Goal: Task Accomplishment & Management: Use online tool/utility

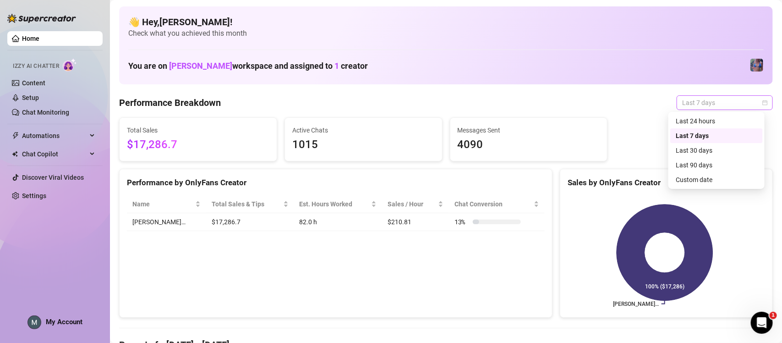
click at [706, 101] on span "Last 7 days" at bounding box center [724, 103] width 85 height 14
click at [704, 122] on div "Last 24 hours" at bounding box center [717, 121] width 82 height 10
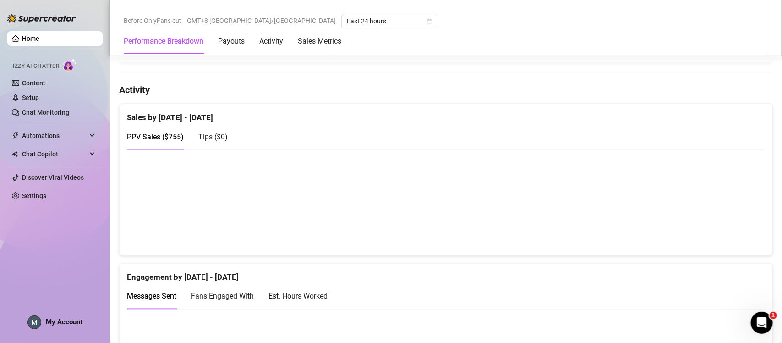
scroll to position [424, 0]
click at [31, 83] on link "Content" at bounding box center [33, 82] width 23 height 7
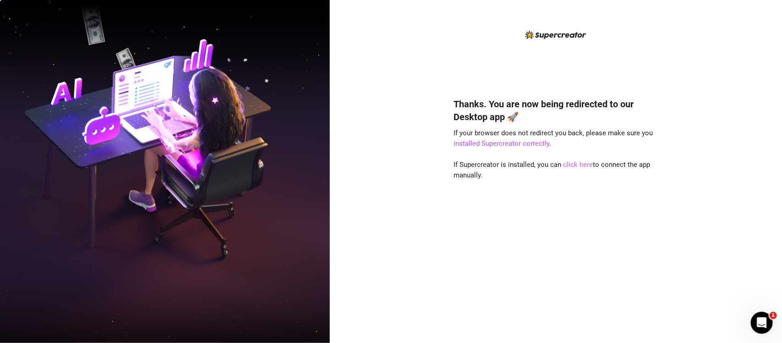
click at [571, 166] on link "click here" at bounding box center [578, 164] width 30 height 8
click at [575, 165] on link "click here" at bounding box center [578, 164] width 30 height 8
click at [580, 166] on link "click here" at bounding box center [578, 164] width 30 height 8
